Goal: Task Accomplishment & Management: Complete application form

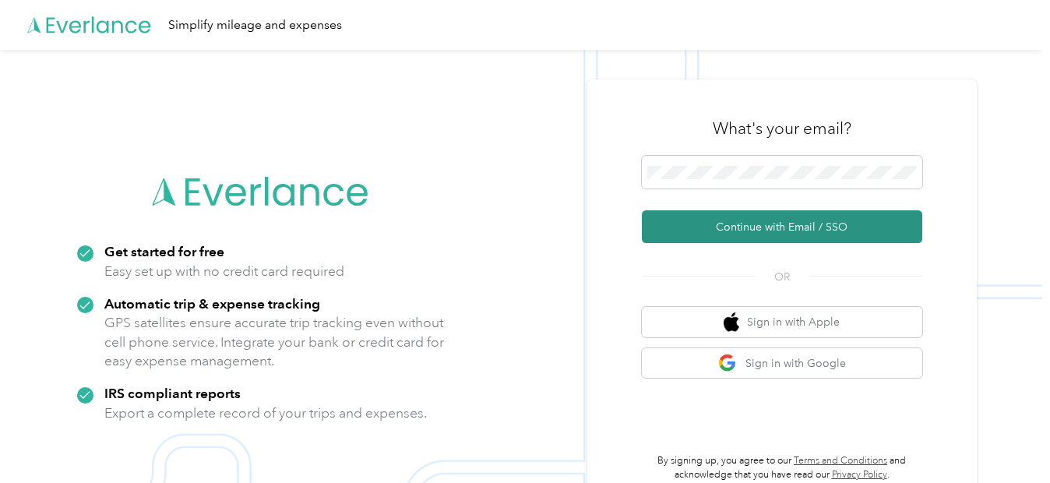
click at [715, 222] on button "Continue with Email / SSO" at bounding box center [782, 226] width 280 height 33
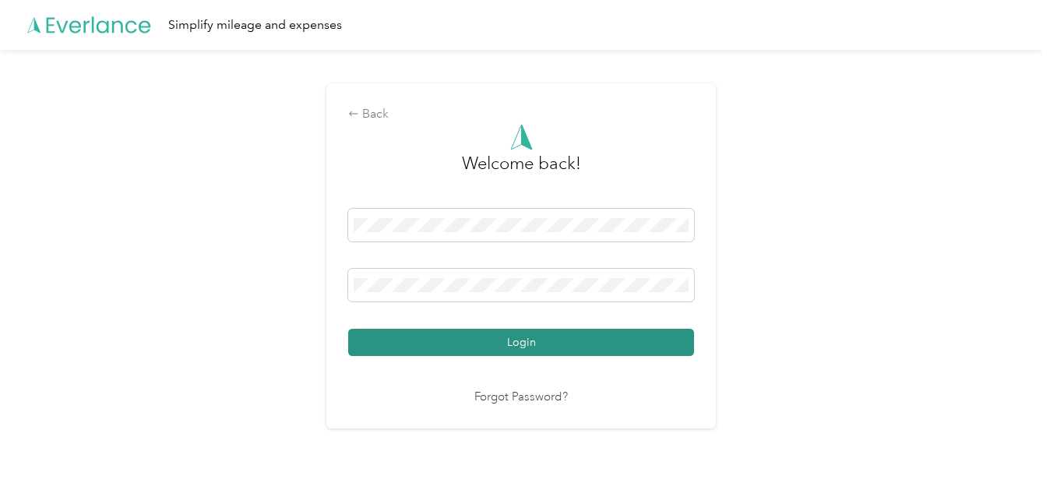
click at [525, 350] on button "Login" at bounding box center [521, 342] width 346 height 27
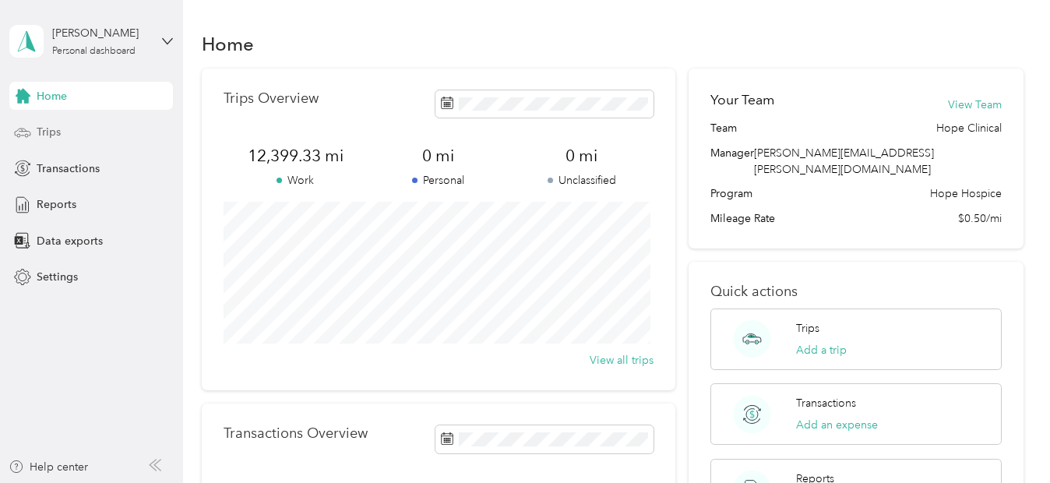
click at [45, 138] on span "Trips" at bounding box center [49, 132] width 24 height 16
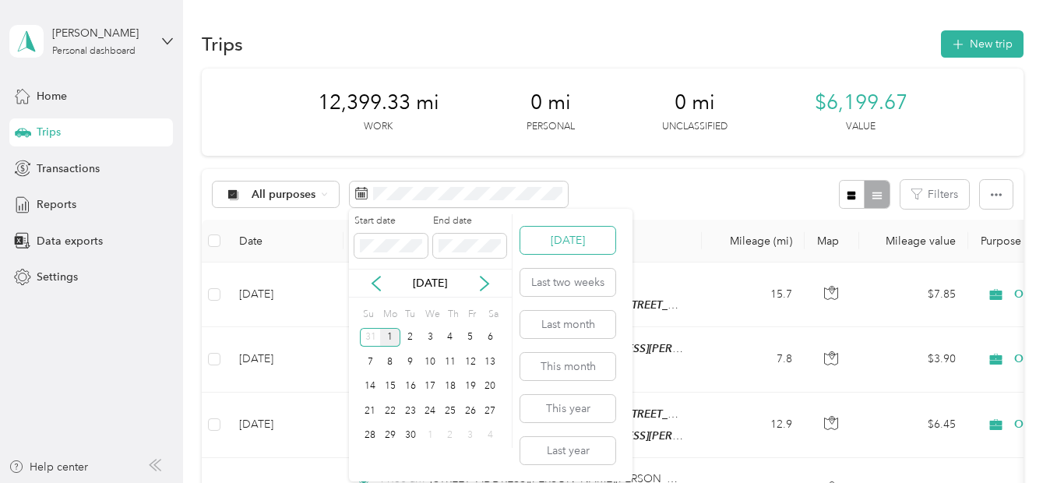
click at [580, 243] on button "Today" at bounding box center [567, 240] width 95 height 27
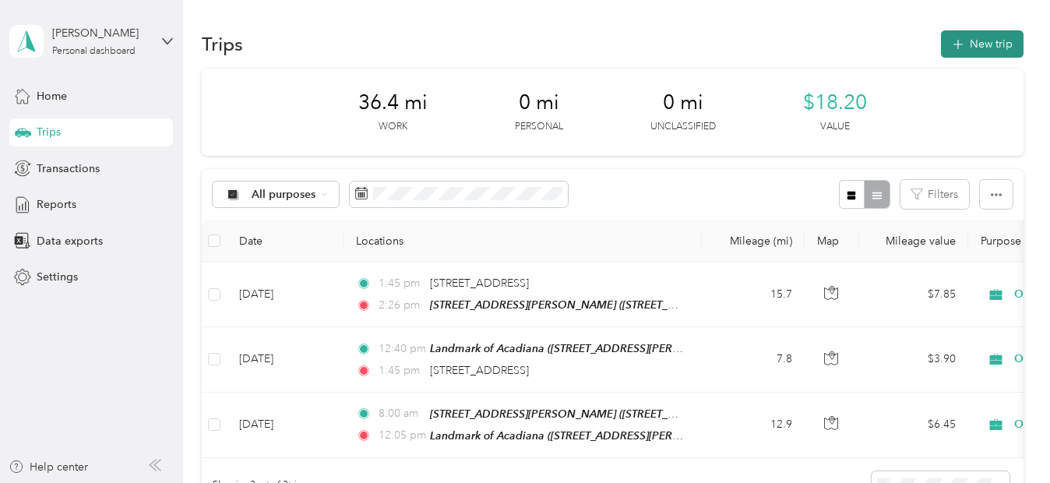
click at [991, 44] on button "New trip" at bounding box center [982, 43] width 83 height 27
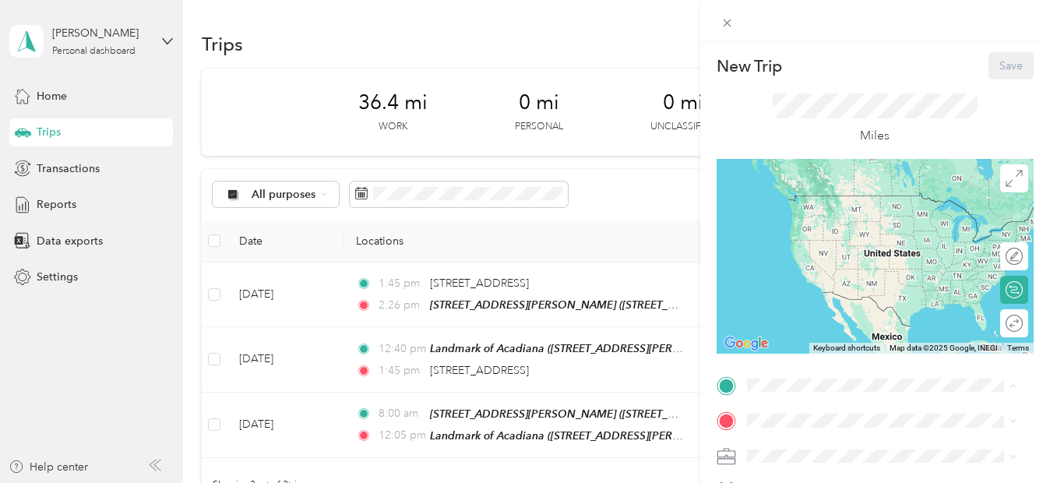
click at [801, 217] on span "106 South Beadle Road, 70508, Lafayette, Louisiana, United States" at bounding box center [868, 227] width 185 height 30
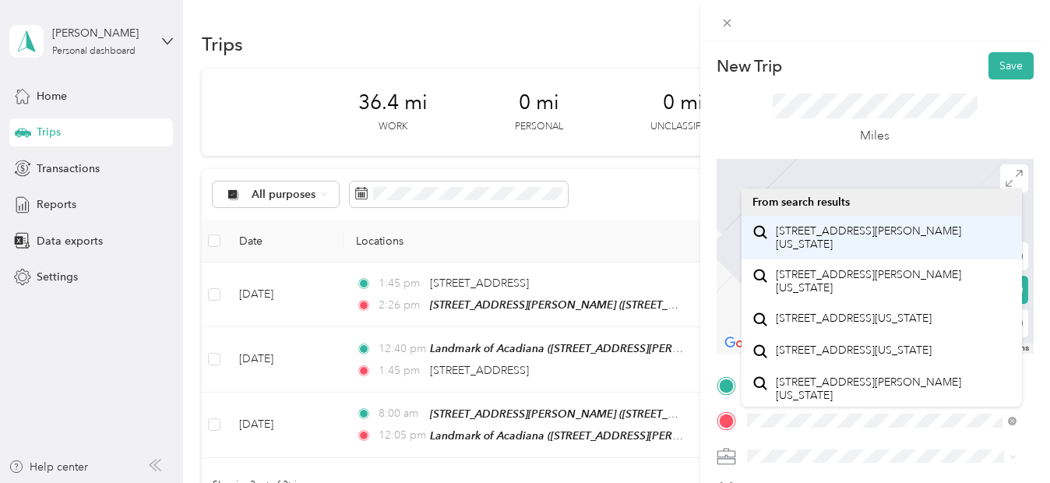
click at [856, 227] on span "4801 Ambassador Caffery Parkway Lafayette, Louisiana 70508, United States" at bounding box center [893, 237] width 235 height 27
click at [855, 241] on span "4801 Ambassador Caffery Parkway Lafayette, Louisiana 70508, United States" at bounding box center [893, 237] width 235 height 27
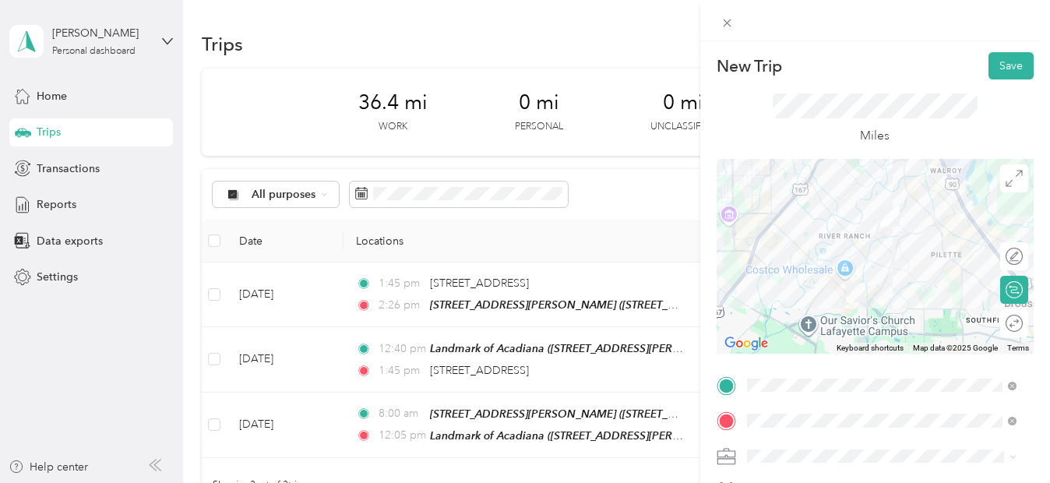
scroll to position [335, 0]
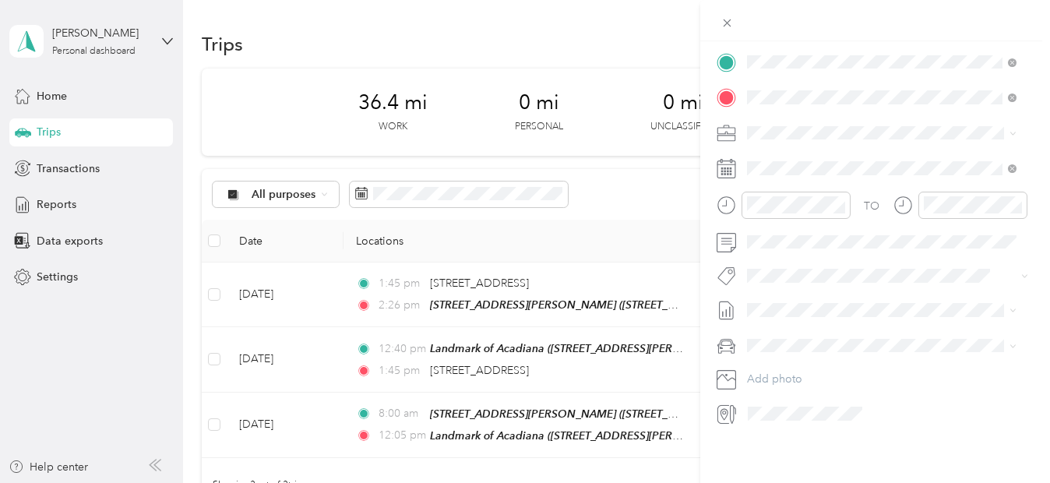
click at [790, 254] on span "On Call Normal Visit" at bounding box center [801, 248] width 99 height 13
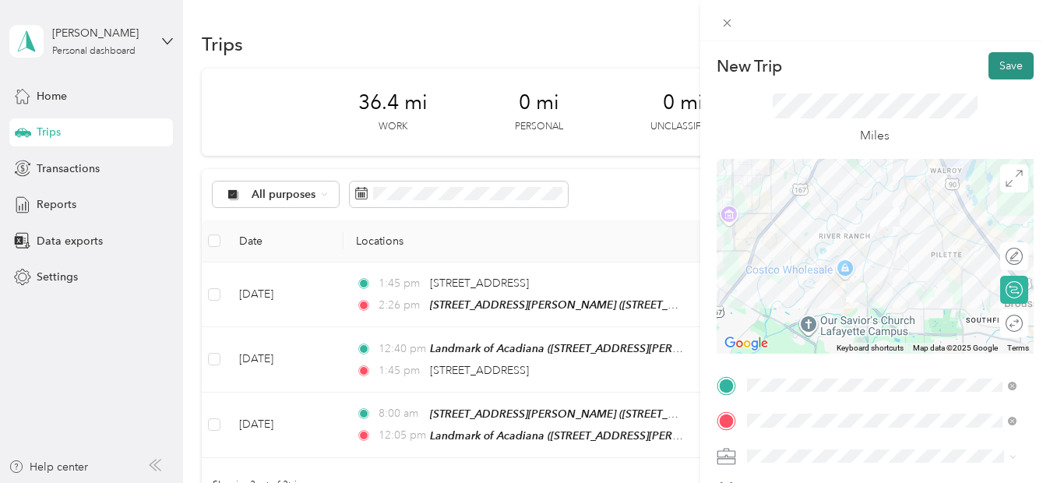
click at [999, 66] on button "Save" at bounding box center [1010, 65] width 45 height 27
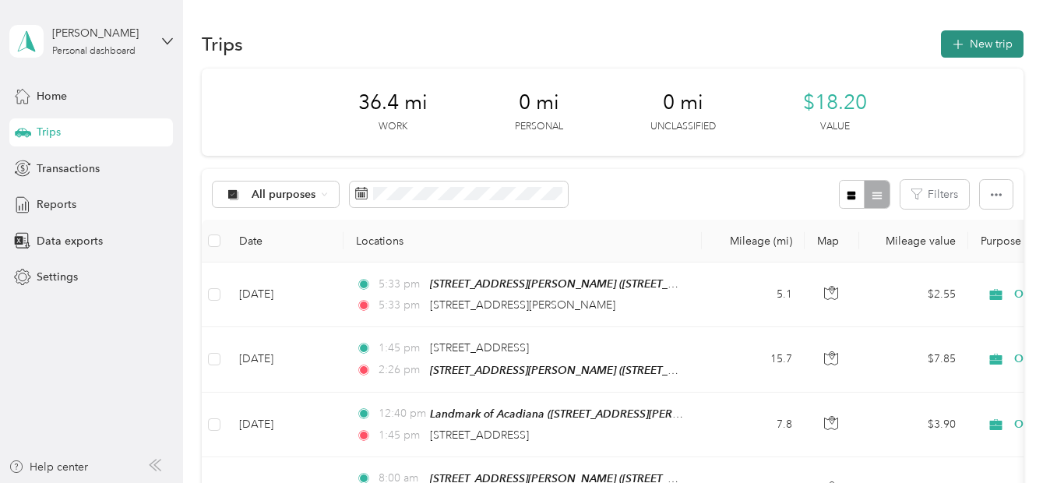
click at [991, 41] on button "New trip" at bounding box center [982, 43] width 83 height 27
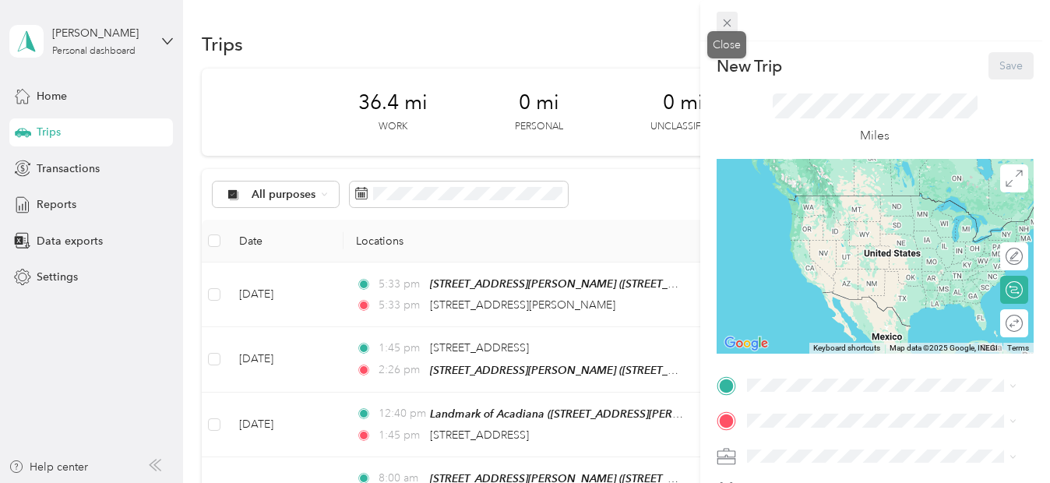
click at [723, 22] on icon at bounding box center [726, 22] width 13 height 13
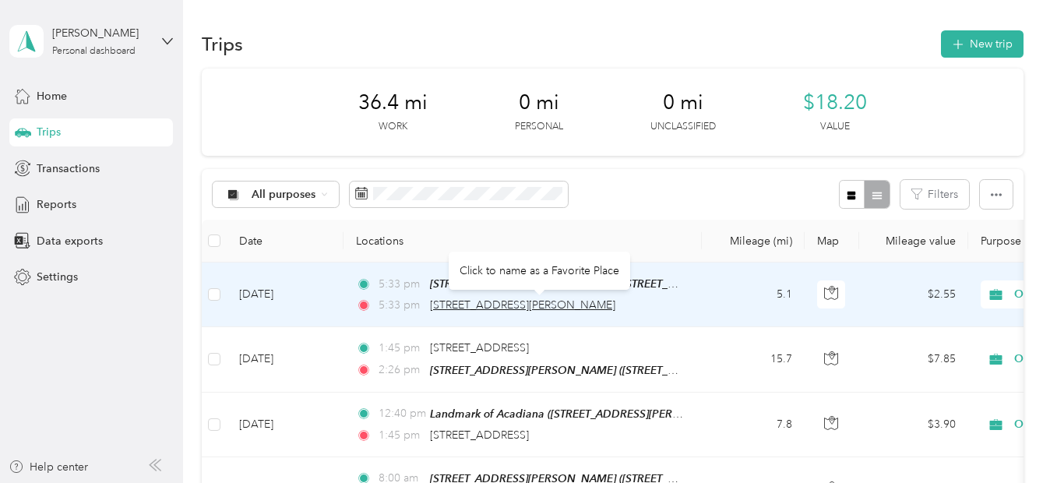
click at [555, 305] on span "4801 Ambassador Caffery Parkway, Lafayette" at bounding box center [522, 304] width 185 height 13
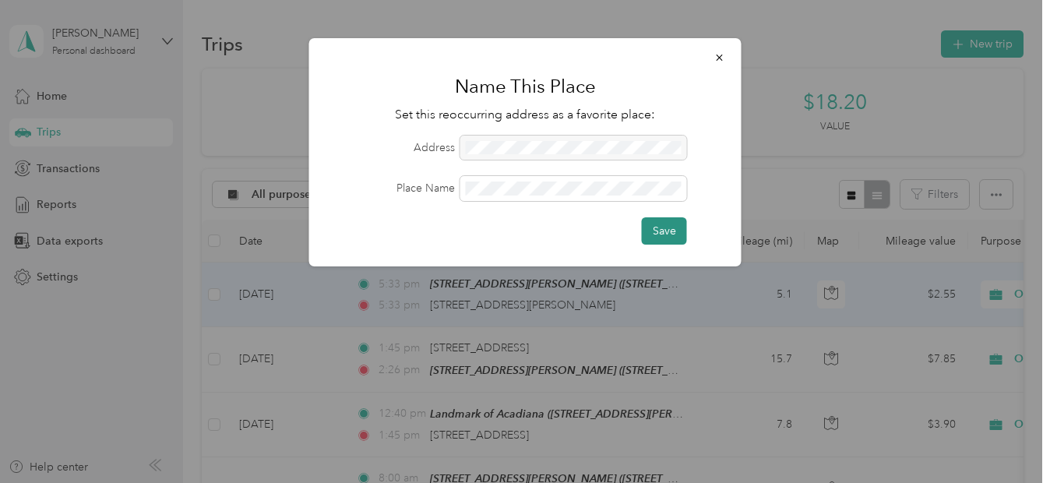
click at [678, 225] on button "Save" at bounding box center [664, 230] width 45 height 27
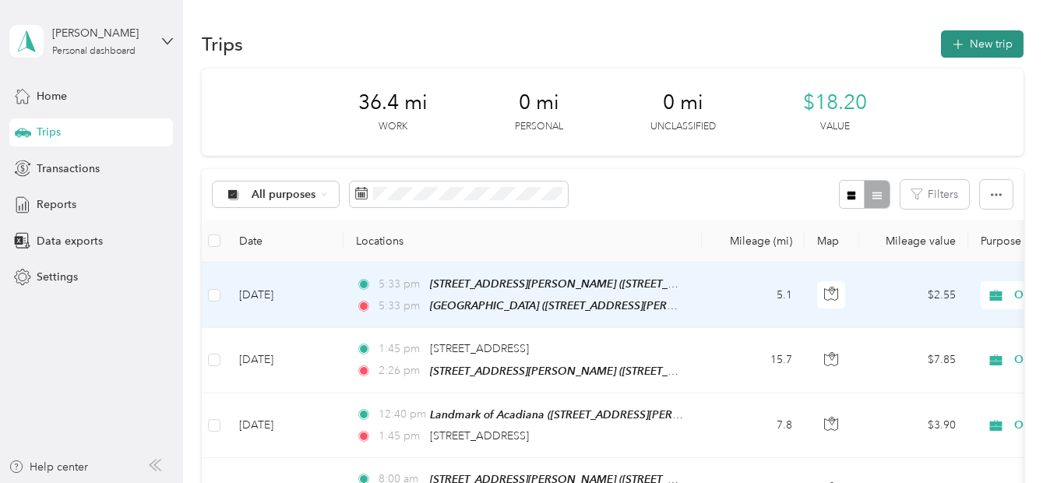
click at [978, 56] on button "New trip" at bounding box center [982, 43] width 83 height 27
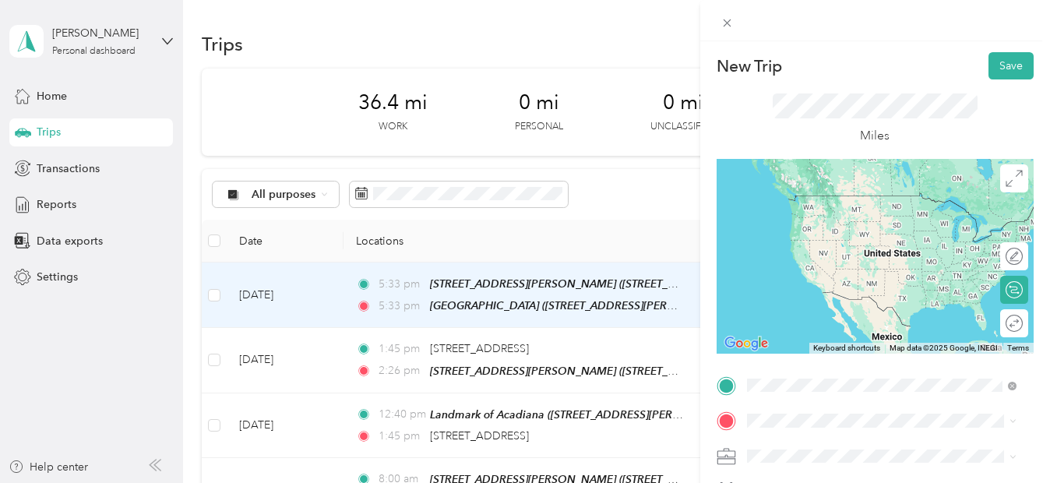
click at [796, 220] on span "4801 Ambassador Caffery Parkway, Lafayette, 70508, Lafayette, Louisiana, United…" at bounding box center [868, 227] width 185 height 30
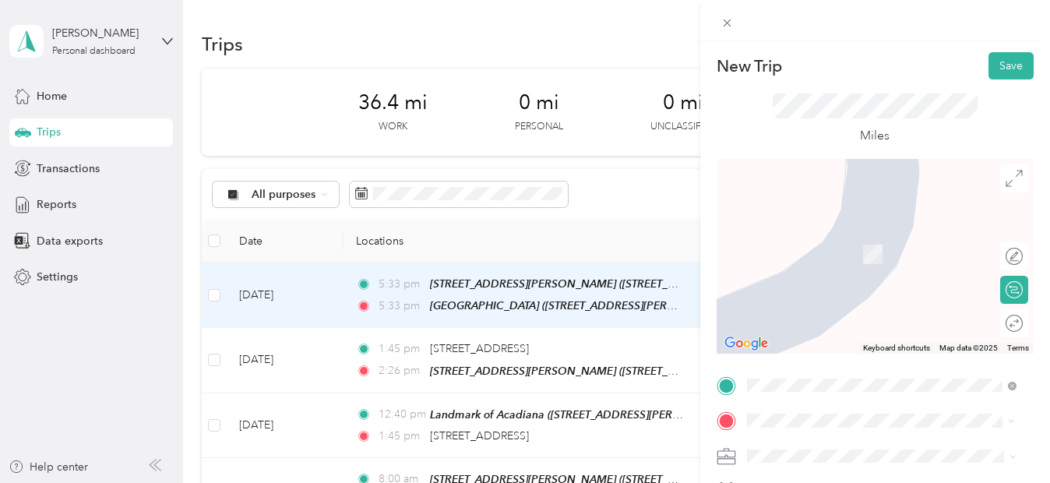
click at [813, 336] on span "106 South Beadle Road Lafayette, Louisiana 70508, United States" at bounding box center [893, 339] width 235 height 27
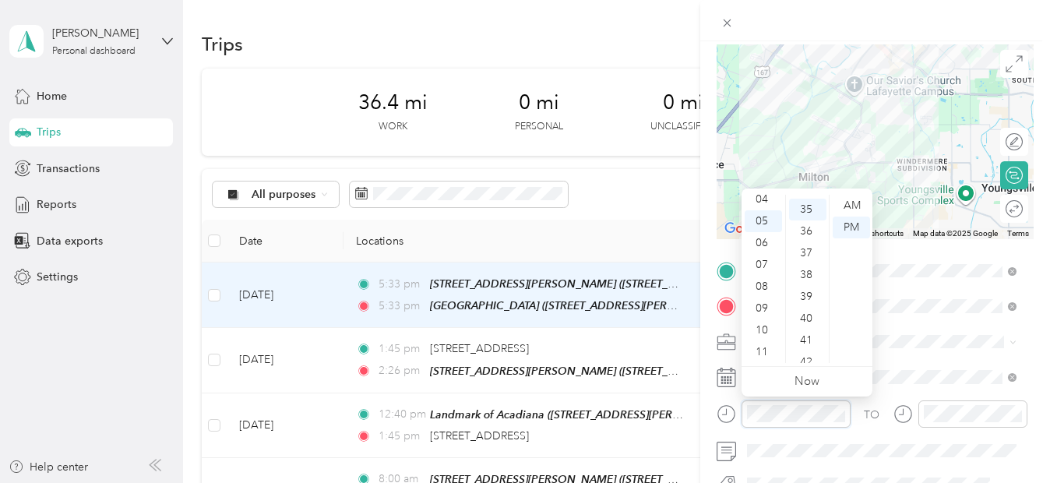
scroll to position [763, 0]
click at [762, 193] on div "12 01 02 03 04 05 06 07 08 09 10 11 00 01 02 03 04 05 06 07 08 09 10 11 12 13 1…" at bounding box center [806, 279] width 131 height 174
click at [762, 201] on div "04" at bounding box center [763, 199] width 37 height 22
click at [819, 202] on div "35" at bounding box center [807, 206] width 37 height 22
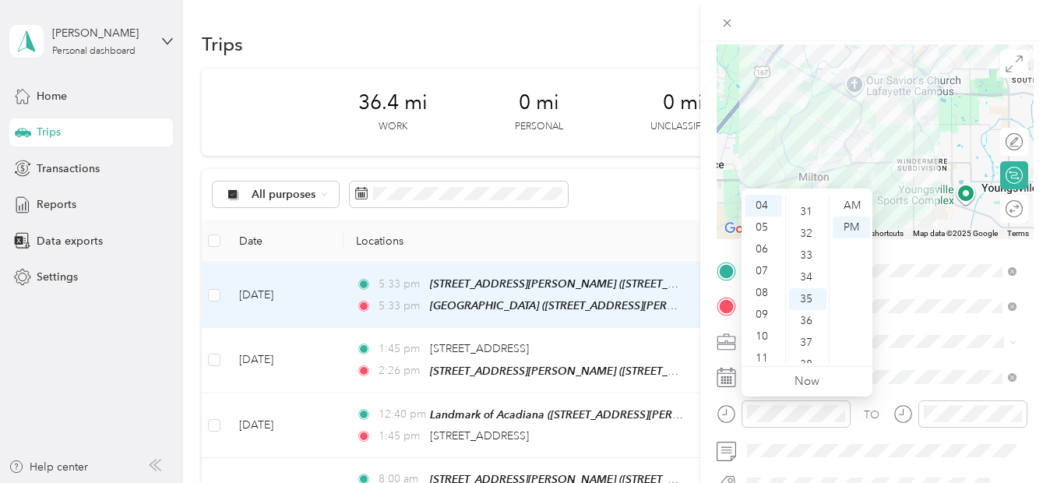
scroll to position [639, 0]
click at [804, 225] on div "30" at bounding box center [807, 221] width 37 height 22
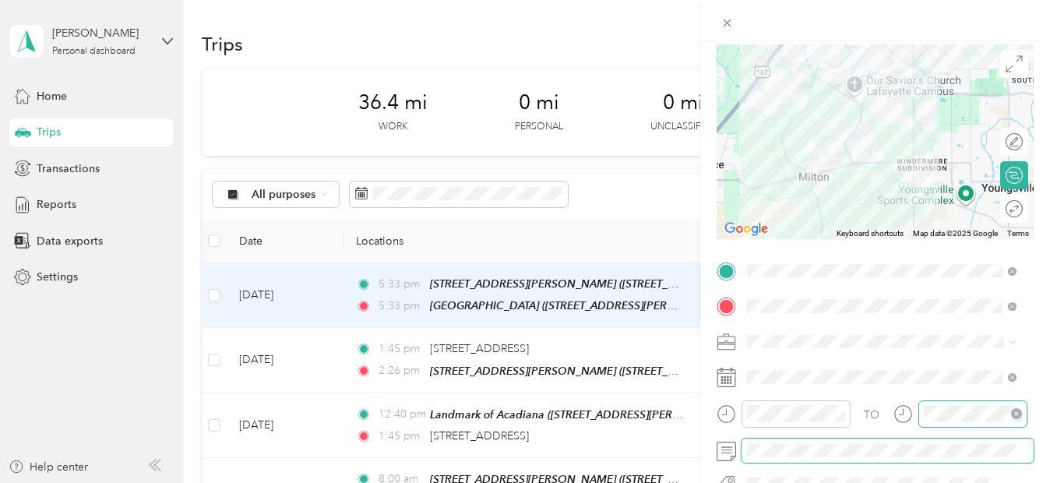
scroll to position [0, 0]
click at [1037, 385] on form "New Trip Save This trip cannot be edited because it is either under review, app…" at bounding box center [875, 286] width 350 height 697
click at [723, 23] on icon at bounding box center [726, 22] width 13 height 13
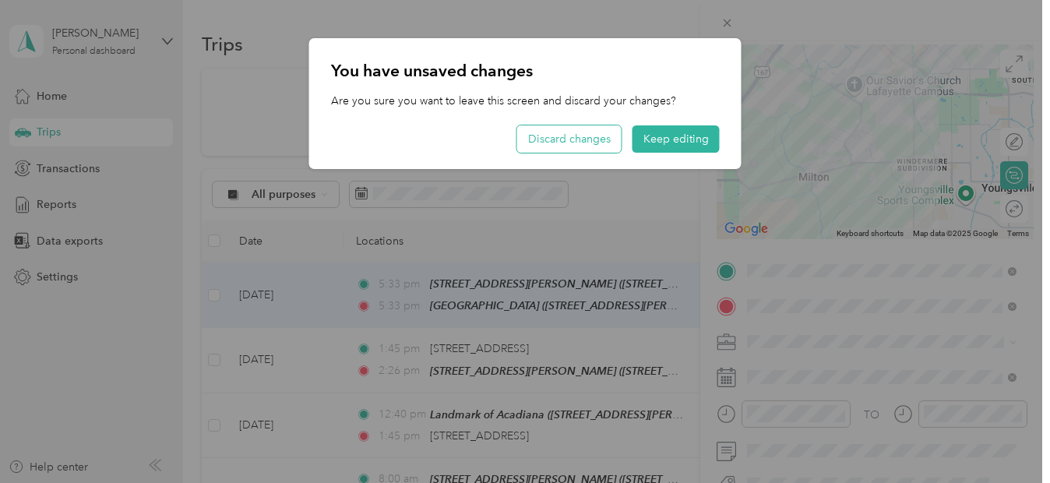
click at [593, 137] on button "Discard changes" at bounding box center [569, 138] width 104 height 27
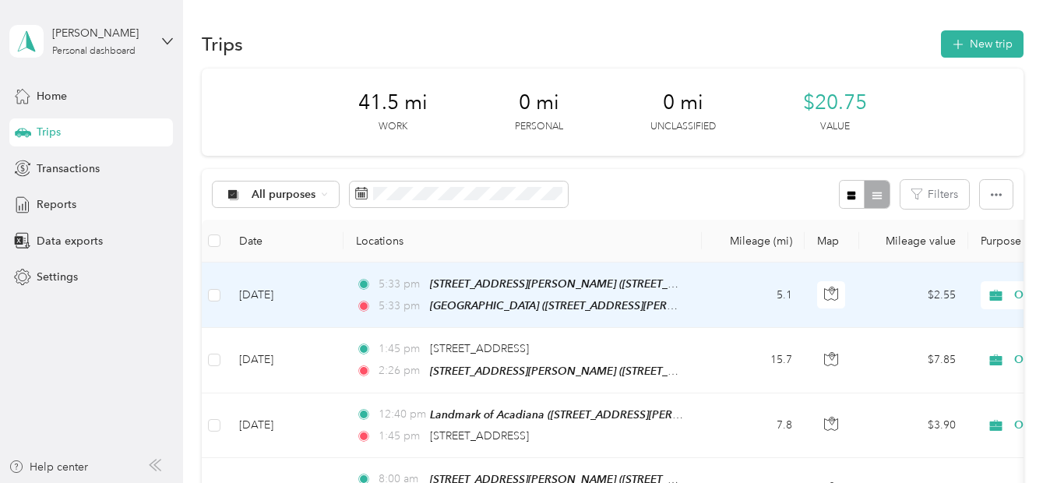
click at [421, 283] on span "5:33 pm" at bounding box center [400, 284] width 44 height 17
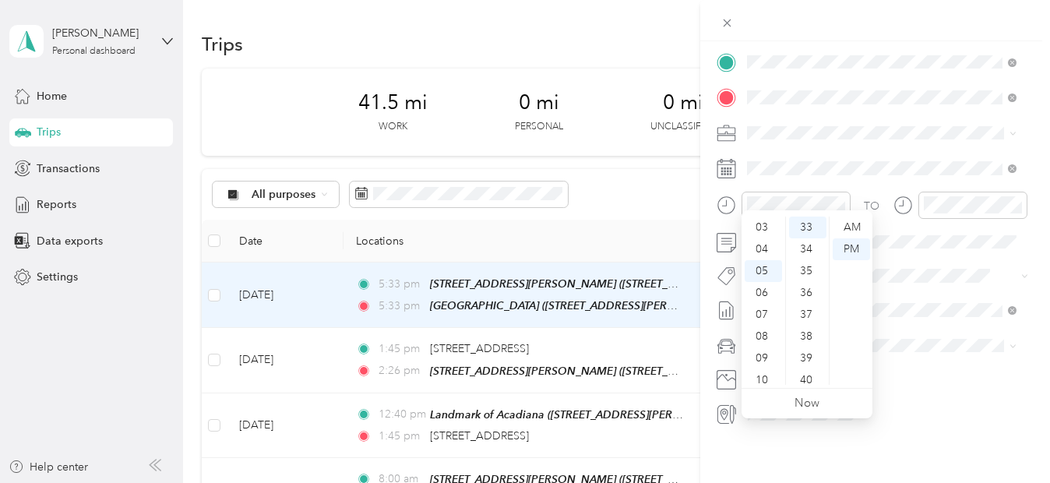
scroll to position [62, 0]
click at [759, 229] on div "03" at bounding box center [763, 231] width 37 height 22
click at [808, 241] on div "30" at bounding box center [807, 245] width 37 height 22
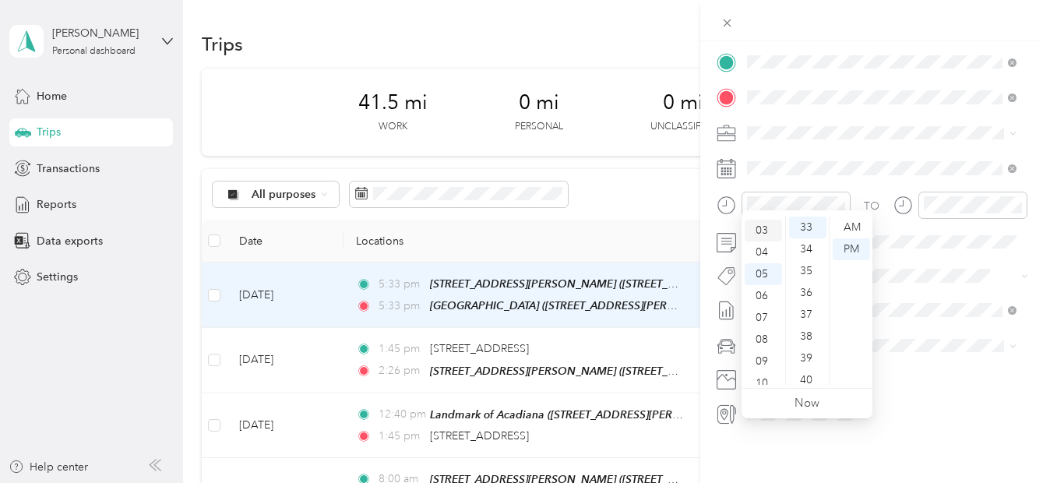
click at [755, 230] on div "03" at bounding box center [763, 231] width 37 height 22
click at [806, 338] on div "30" at bounding box center [807, 340] width 37 height 22
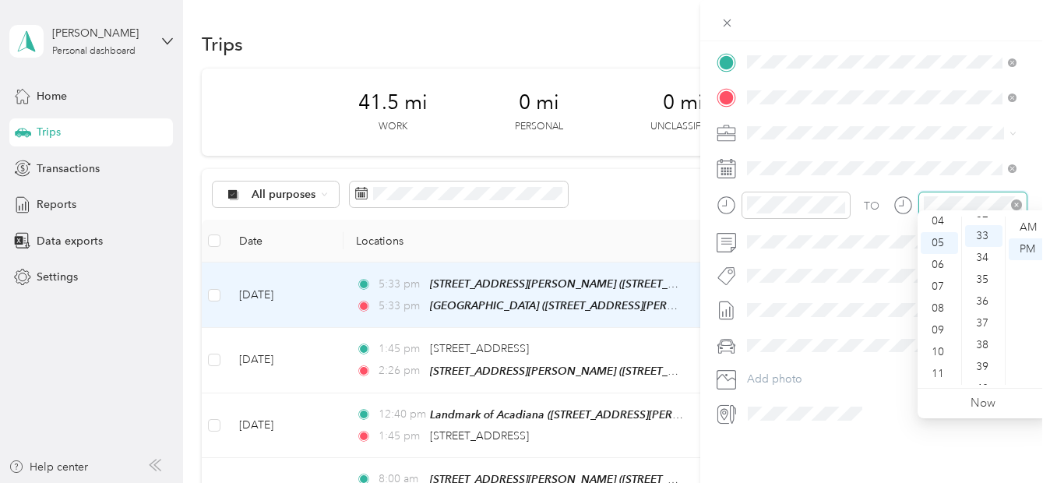
scroll to position [720, 0]
click at [935, 224] on div "04" at bounding box center [939, 221] width 37 height 22
click at [984, 336] on div "30" at bounding box center [983, 340] width 37 height 22
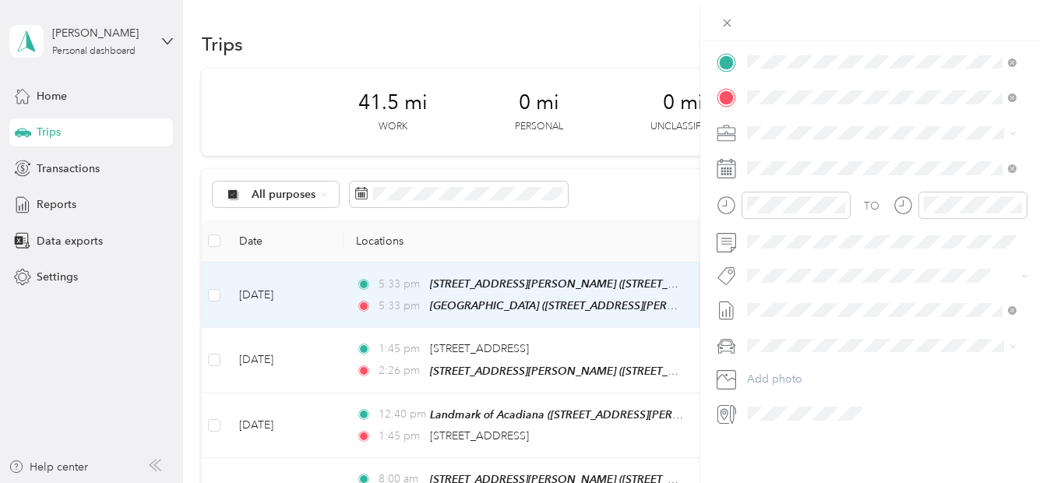
scroll to position [0, 0]
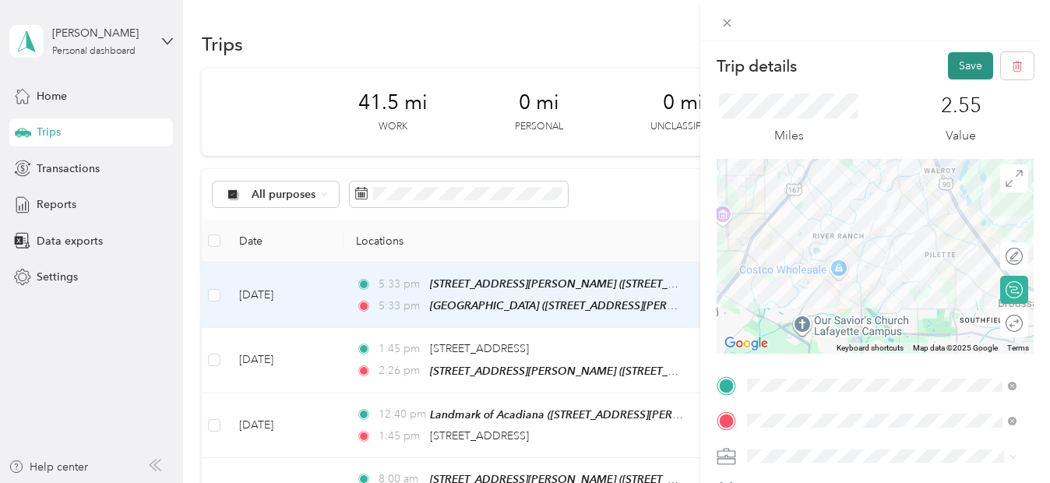
click at [955, 72] on button "Save" at bounding box center [970, 65] width 45 height 27
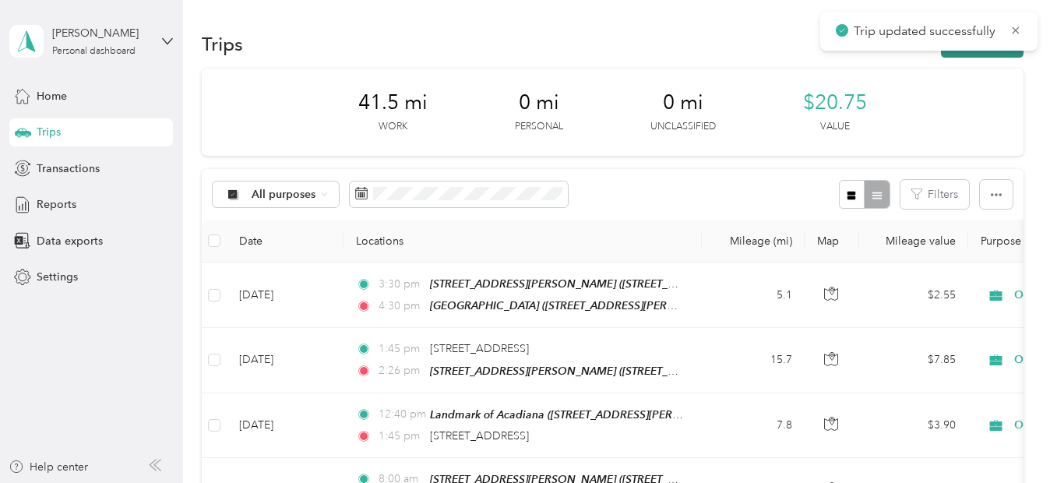
click at [966, 54] on button "New trip" at bounding box center [982, 43] width 83 height 27
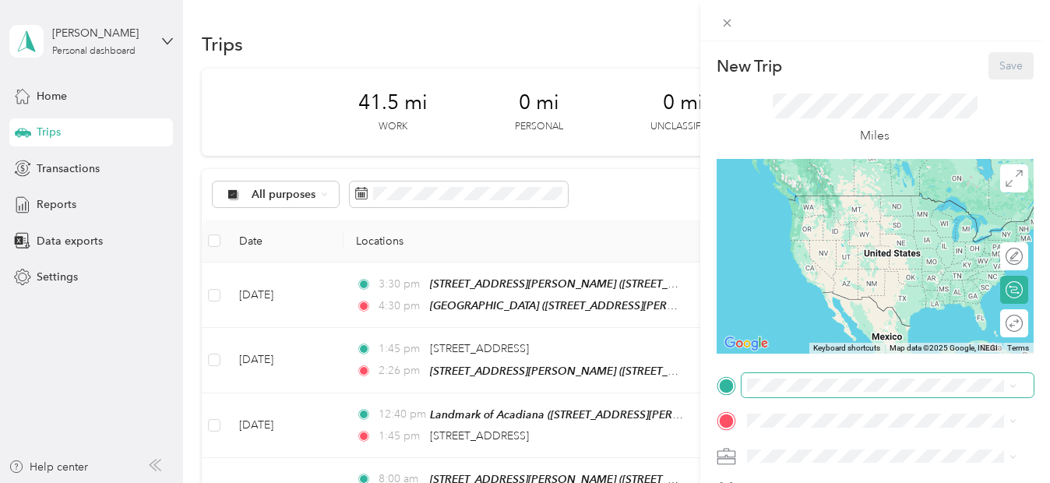
click at [772, 393] on span at bounding box center [887, 385] width 292 height 25
click at [820, 195] on strong "OLOL Hospital" at bounding box center [834, 201] width 116 height 14
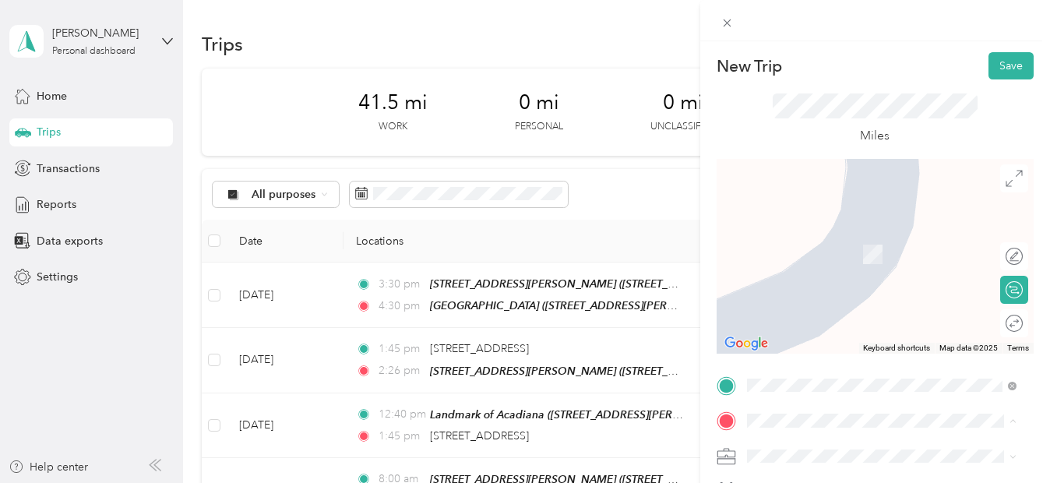
click at [770, 256] on div "106 South Beadle Road, Lafayette 106 South Beadle Road, 70508, Lafayette, Louis…" at bounding box center [881, 254] width 259 height 55
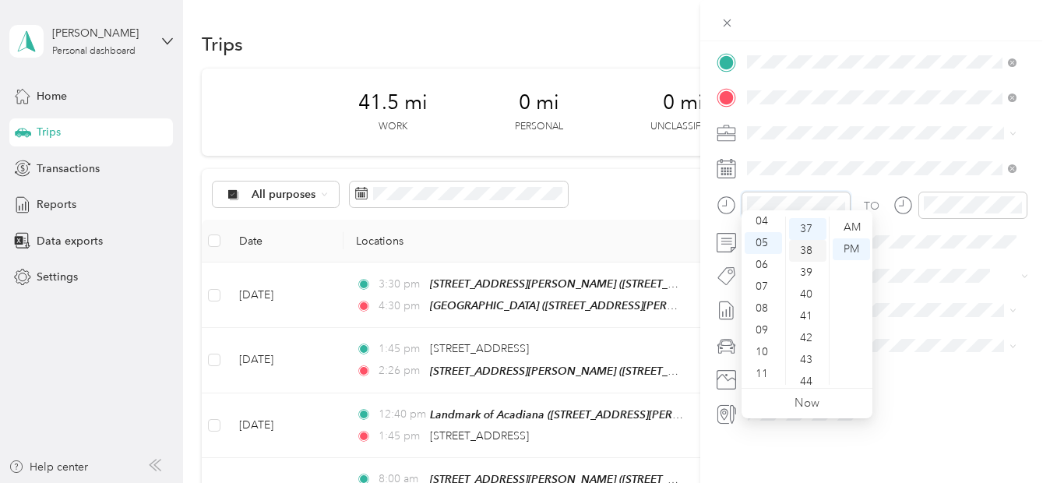
scroll to position [807, 0]
click at [759, 220] on div "04" at bounding box center [763, 221] width 37 height 22
click at [808, 367] on div "30" at bounding box center [807, 369] width 37 height 22
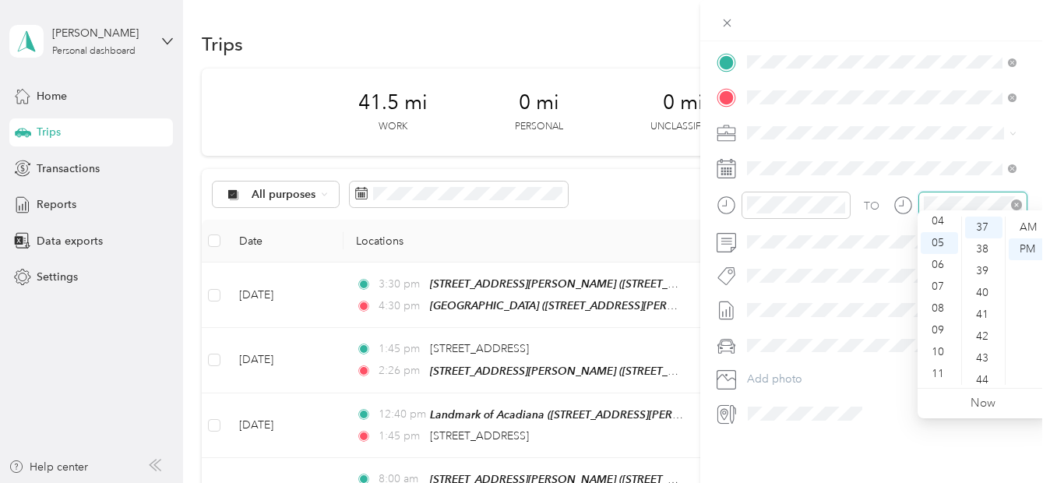
scroll to position [807, 0]
click at [942, 224] on div "04" at bounding box center [939, 221] width 37 height 22
click at [1005, 336] on ul "AM PM" at bounding box center [1027, 301] width 44 height 168
click at [981, 350] on div "56" at bounding box center [983, 347] width 37 height 22
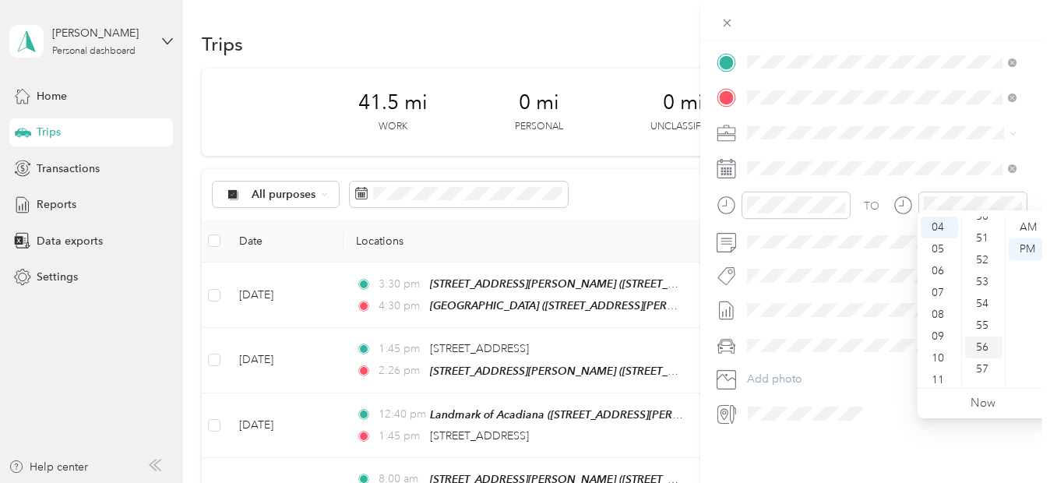
scroll to position [1140, 0]
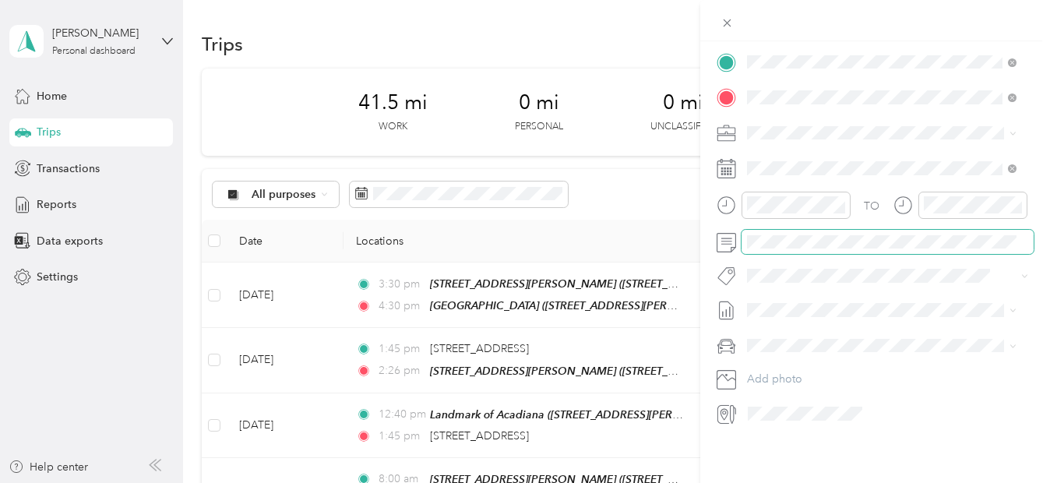
click at [792, 237] on span at bounding box center [887, 242] width 292 height 25
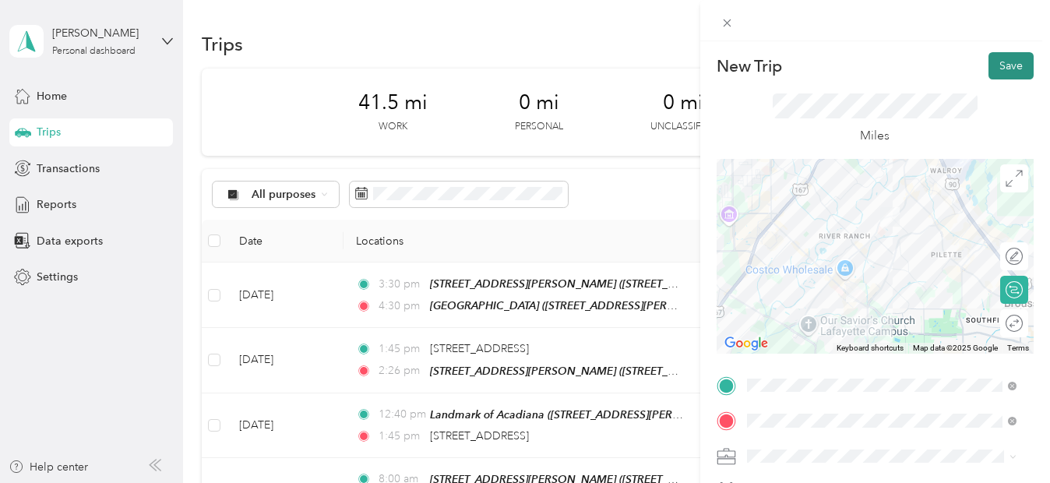
click at [1012, 53] on button "Save" at bounding box center [1010, 65] width 45 height 27
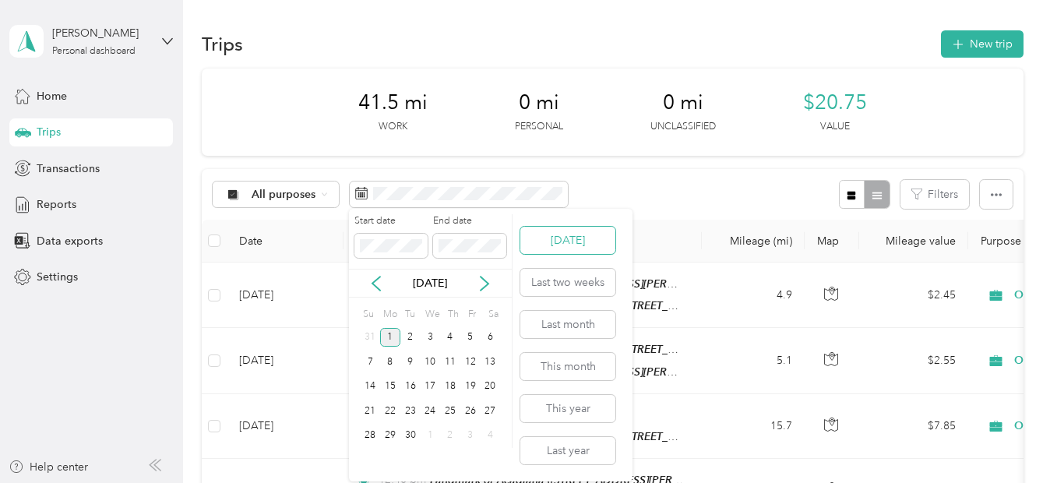
click at [565, 240] on button "Today" at bounding box center [567, 240] width 95 height 27
